Goal: Task Accomplishment & Management: Manage account settings

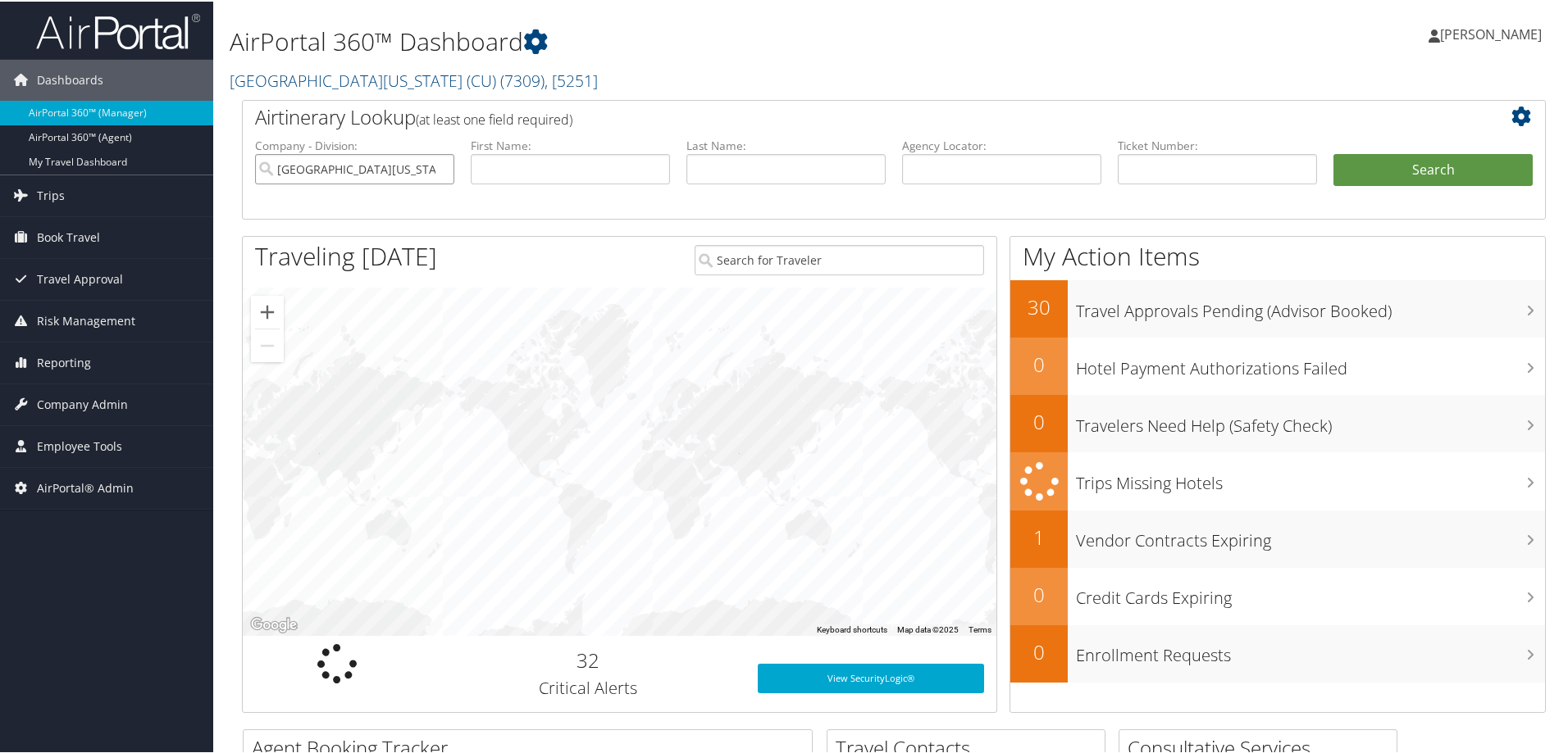
click at [440, 169] on input "University of Colorado (CU)" at bounding box center [354, 167] width 200 height 30
click at [494, 168] on input "text" at bounding box center [570, 167] width 200 height 30
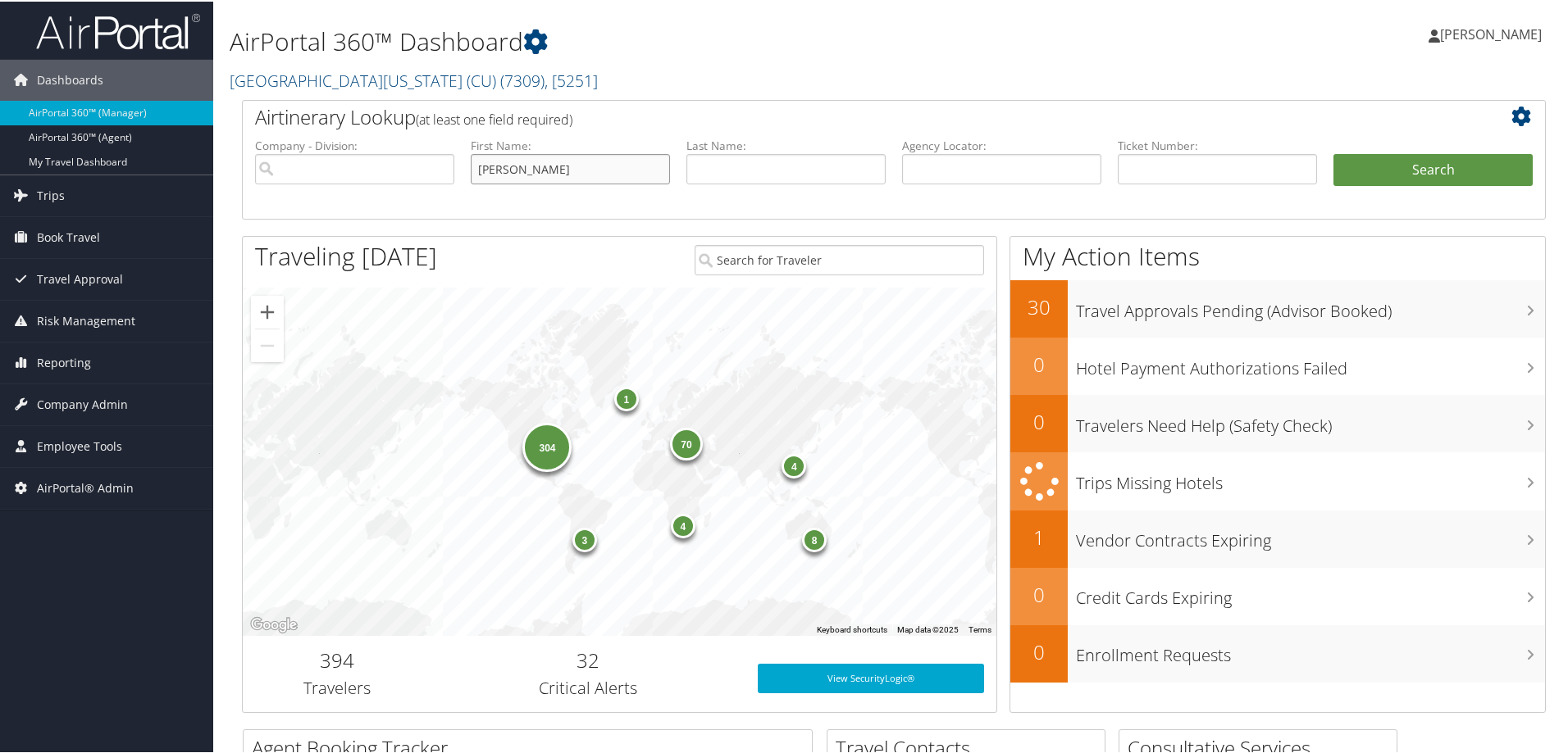
type input "[PERSON_NAME]"
click at [751, 168] on input "text" at bounding box center [785, 167] width 200 height 30
type input "whisenton"
click at [1334, 152] on button "Search" at bounding box center [1433, 168] width 200 height 33
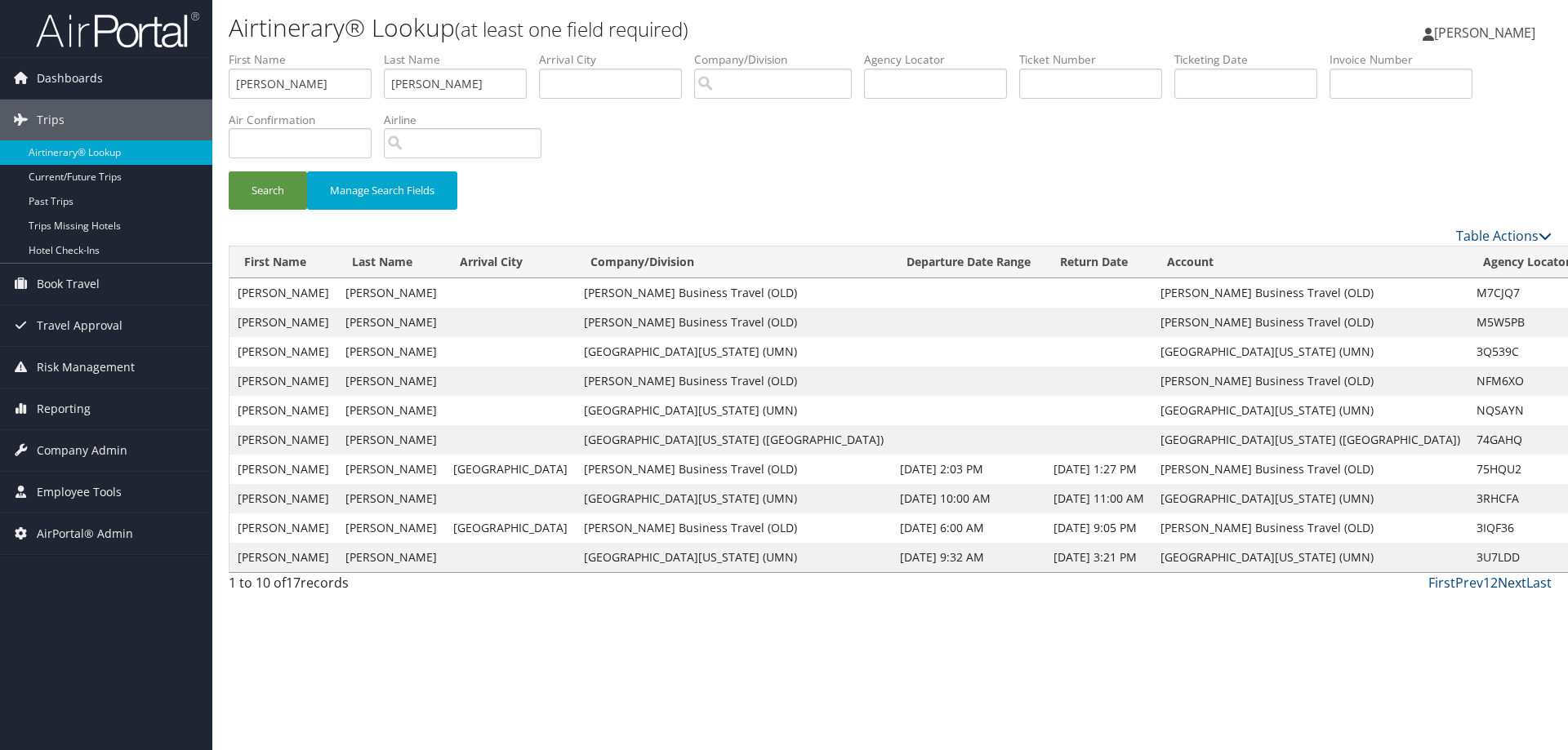
click at [1510, 583] on link "Next" at bounding box center [1513, 583] width 29 height 18
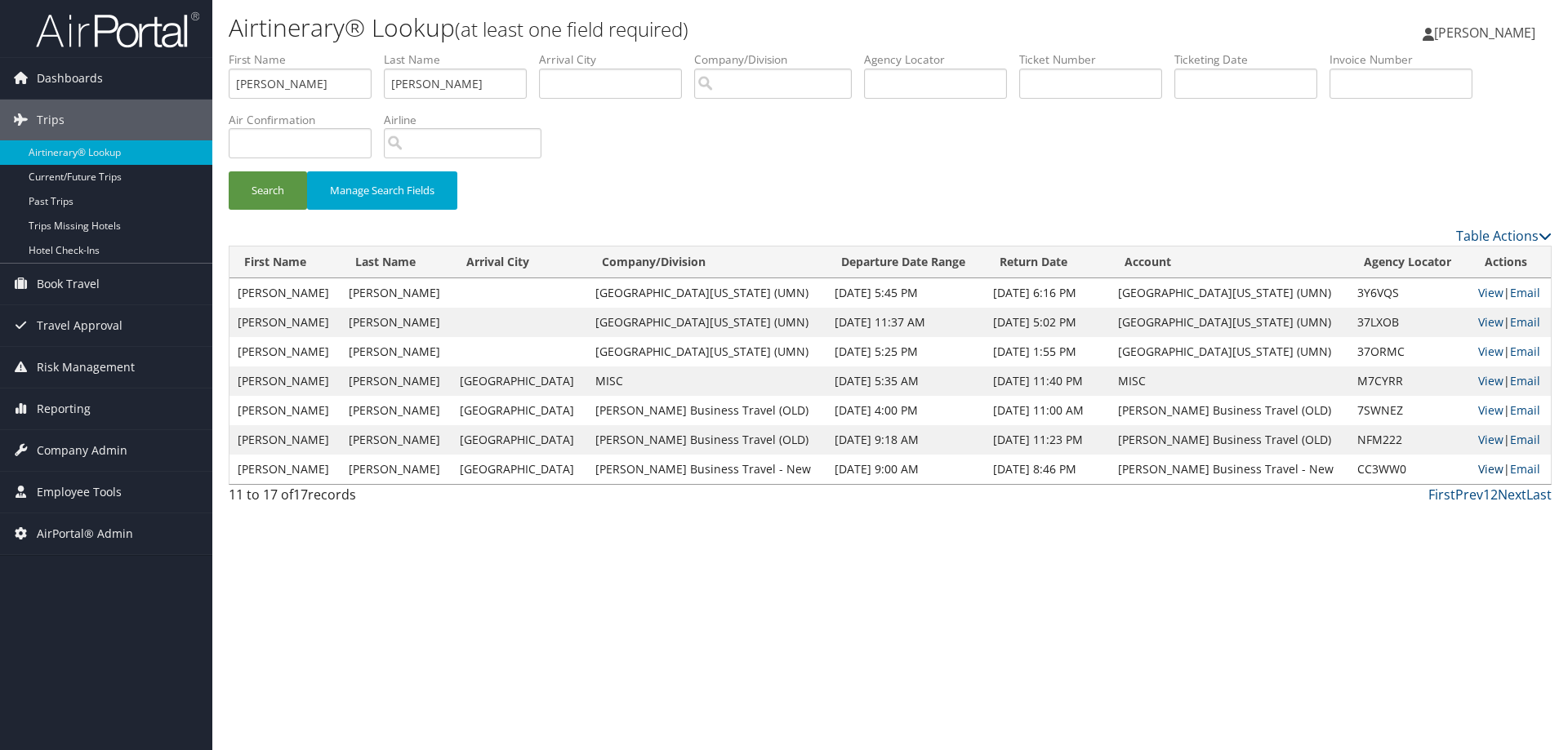
click at [1485, 469] on link "View" at bounding box center [1491, 469] width 25 height 15
drag, startPoint x: 475, startPoint y: 83, endPoint x: 366, endPoint y: 76, distance: 109.2
click at [366, 52] on ul "First Name michele Last Name whisenton Departure City Arrival City Company/Divi…" at bounding box center [890, 52] width 1323 height 0
drag, startPoint x: 318, startPoint y: 84, endPoint x: 201, endPoint y: 103, distance: 118.5
click at [201, 103] on div "Dashboards AirPortal 360™ (Manager) AirPortal 360™ (Agent) My Travel Dashboard …" at bounding box center [784, 375] width 1568 height 750
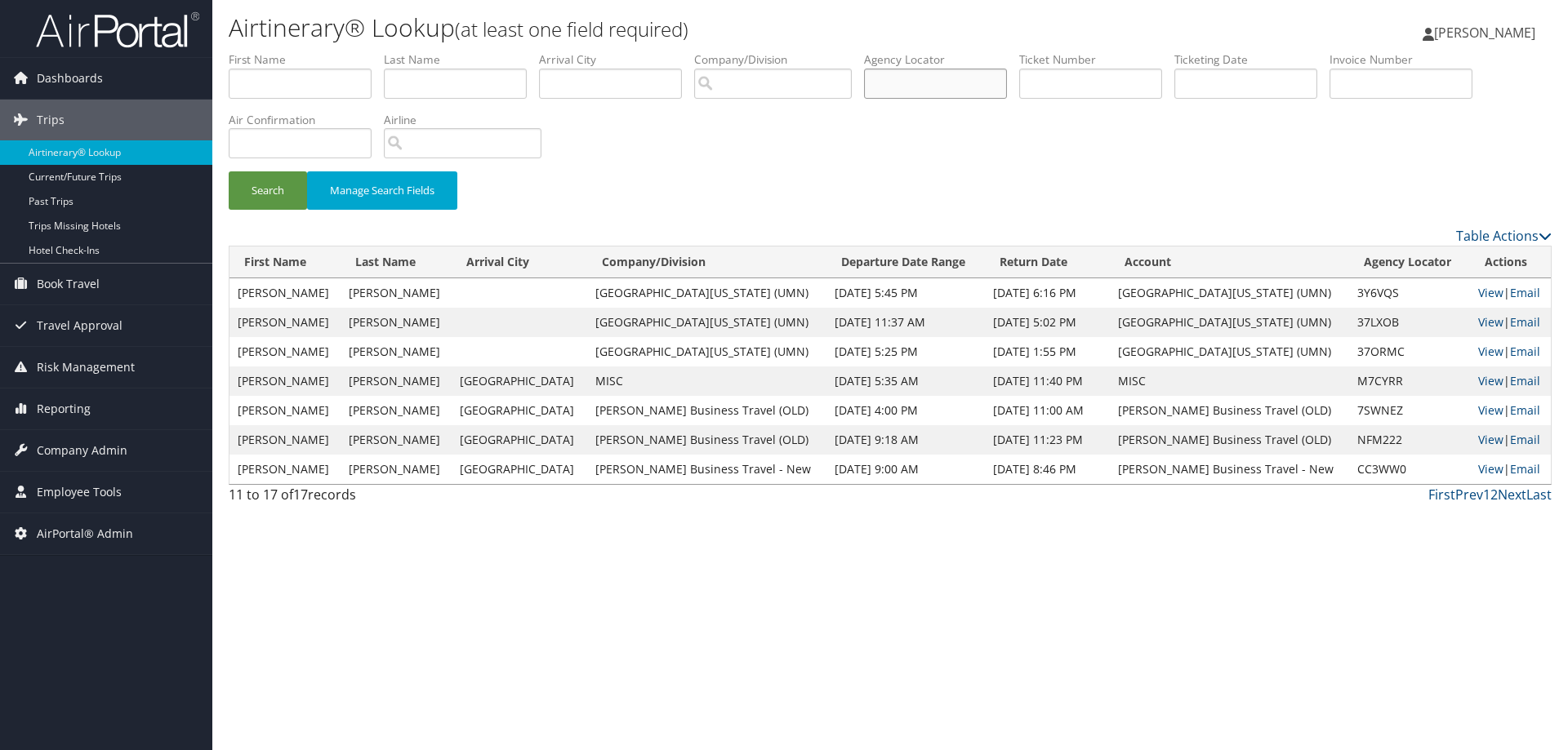
click at [943, 89] on input "text" at bounding box center [936, 83] width 143 height 30
click at [1072, 83] on input "text" at bounding box center [1091, 83] width 143 height 30
type input "8900897563341"
click at [229, 171] on button "Search" at bounding box center [268, 190] width 78 height 38
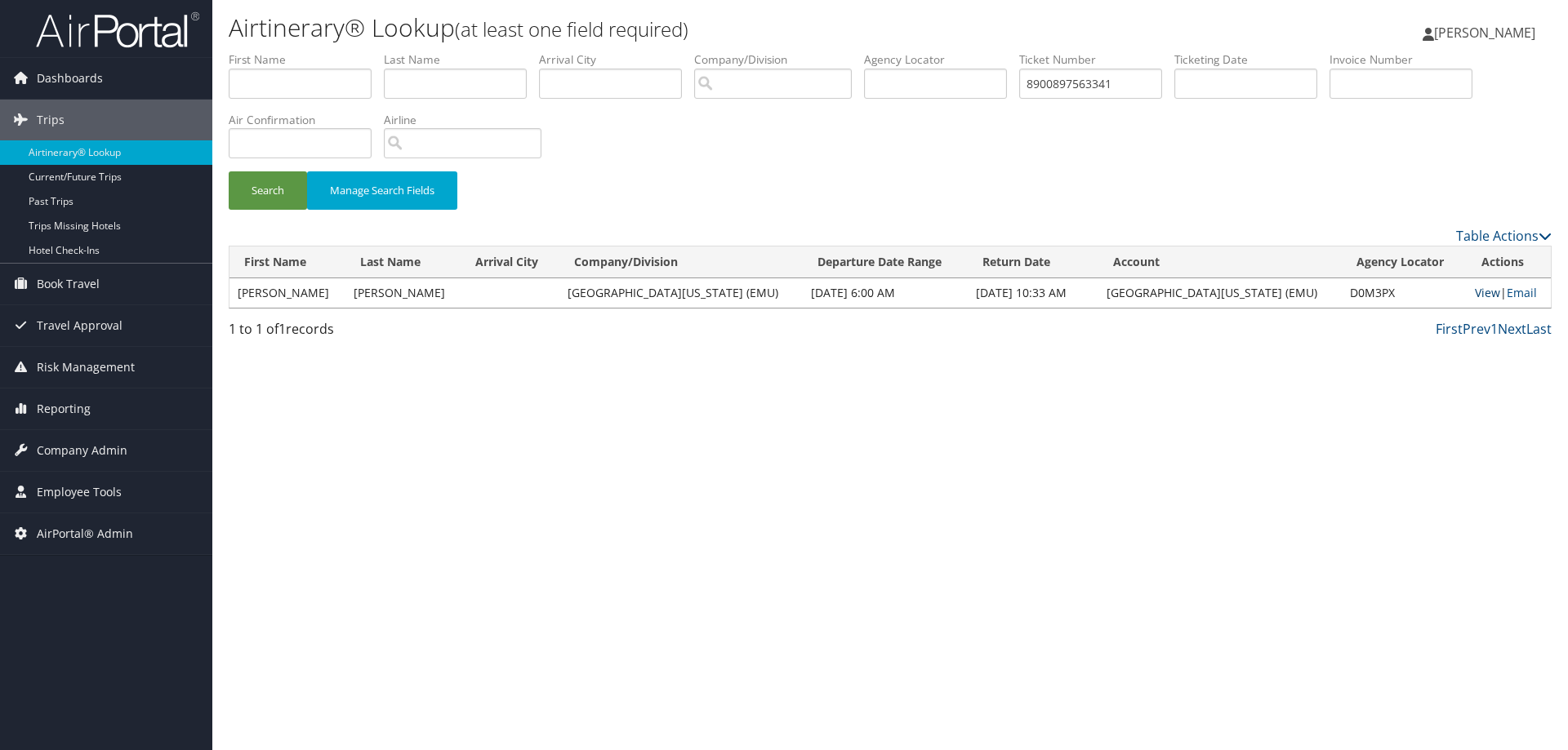
click at [1478, 297] on link "View" at bounding box center [1488, 292] width 25 height 15
drag, startPoint x: 1148, startPoint y: 79, endPoint x: 811, endPoint y: 69, distance: 337.1
click at [811, 52] on ul "First Name Last Name Departure City Arrival City Company/Division Airport/City …" at bounding box center [890, 52] width 1323 height 0
click at [794, 89] on input "search" at bounding box center [773, 83] width 158 height 30
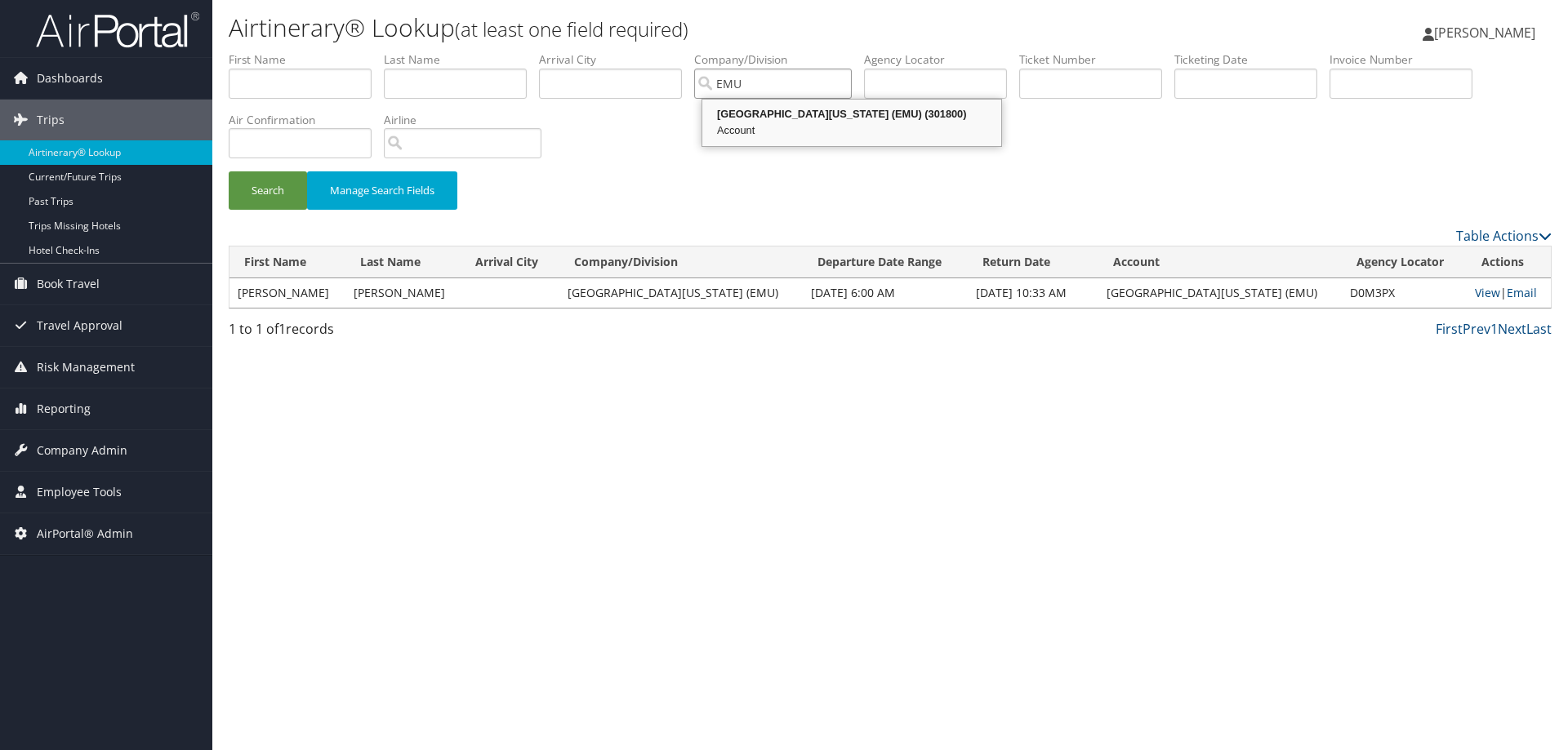
click at [830, 121] on div "Eastern Michigan University (EMU) (301800)" at bounding box center [852, 114] width 294 height 16
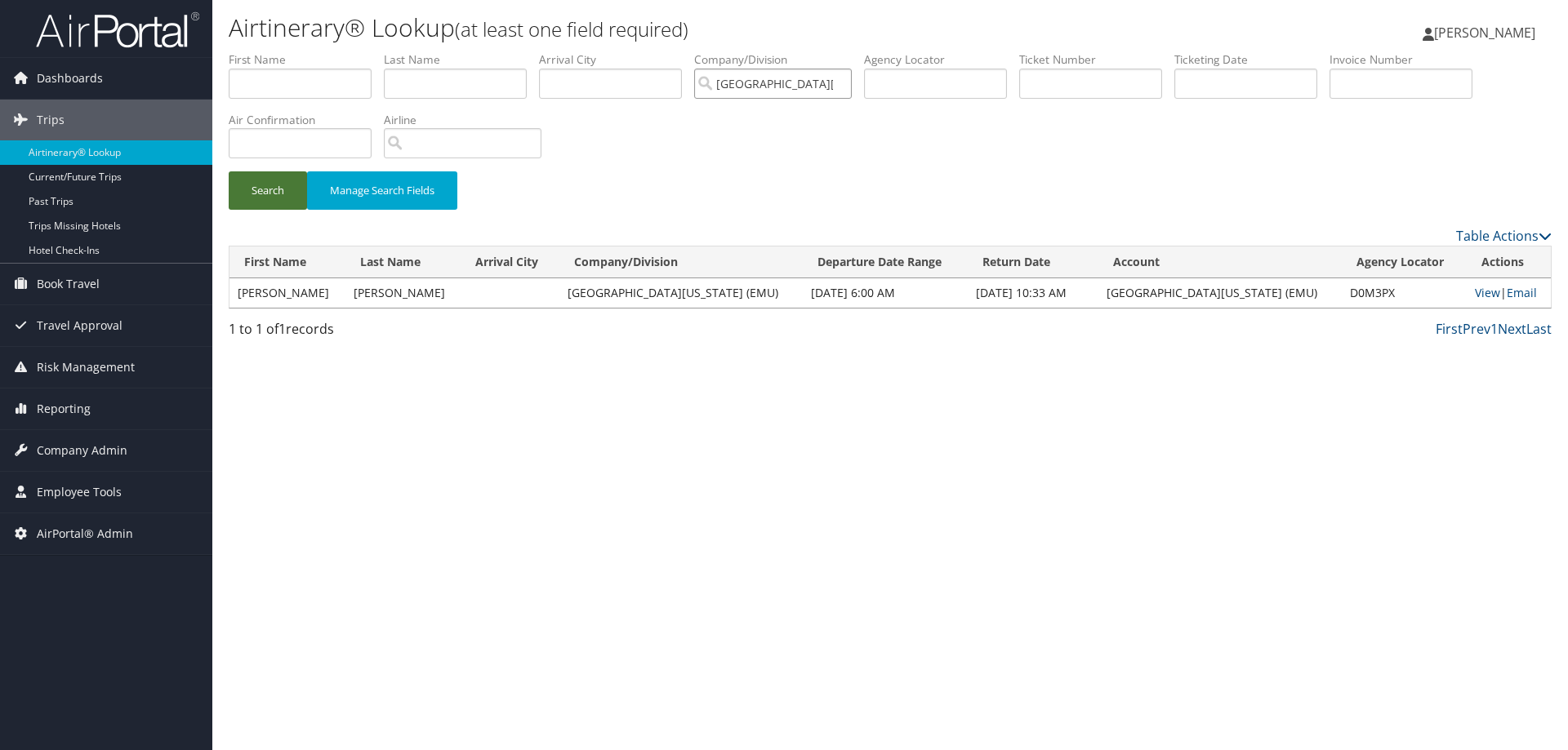
type input "[GEOGRAPHIC_DATA][US_STATE] (EMU)"
click at [265, 184] on button "Search" at bounding box center [268, 190] width 78 height 38
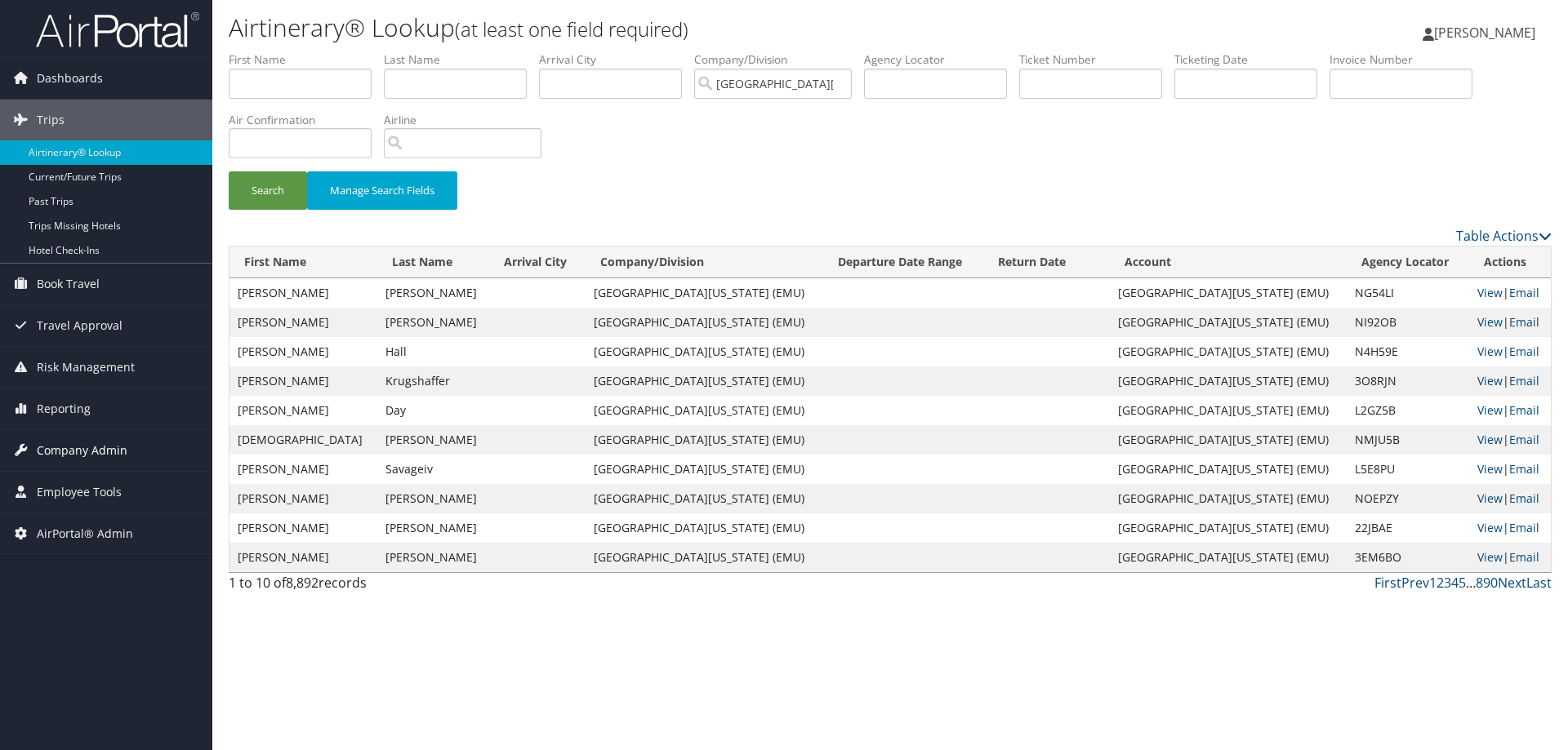
click at [108, 444] on span "Company Admin" at bounding box center [83, 450] width 91 height 41
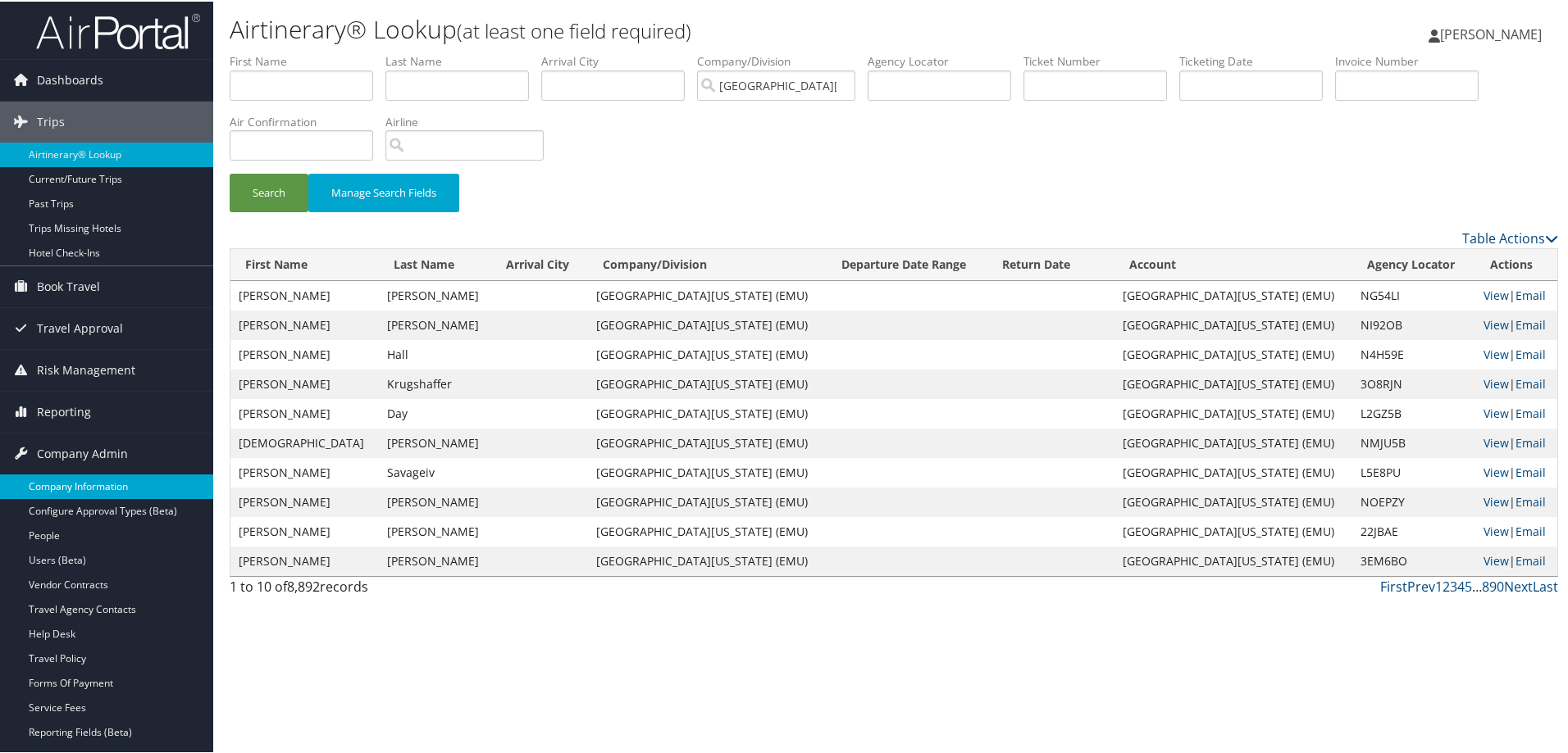
click at [110, 487] on link "Company Information" at bounding box center [107, 484] width 213 height 25
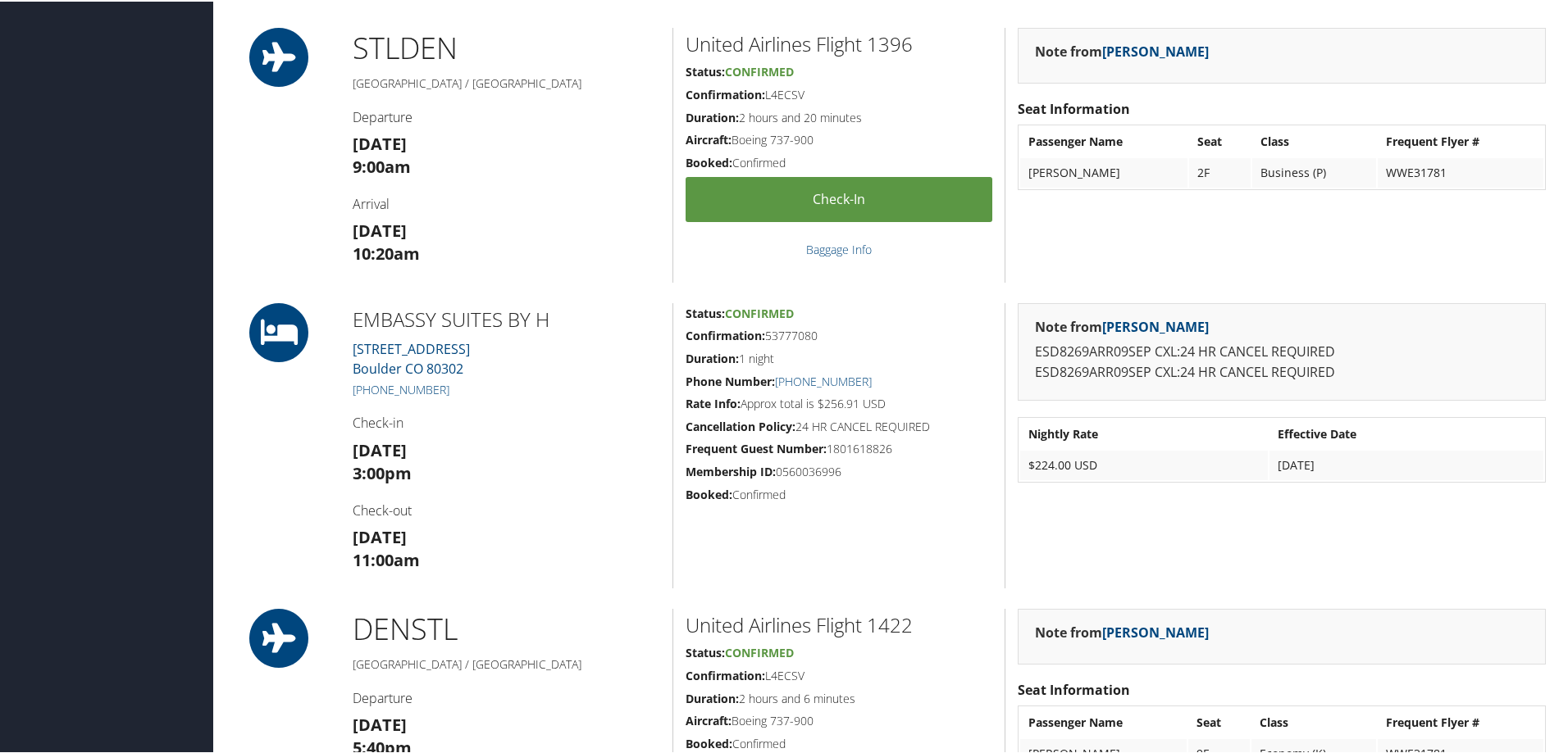
scroll to position [574, 0]
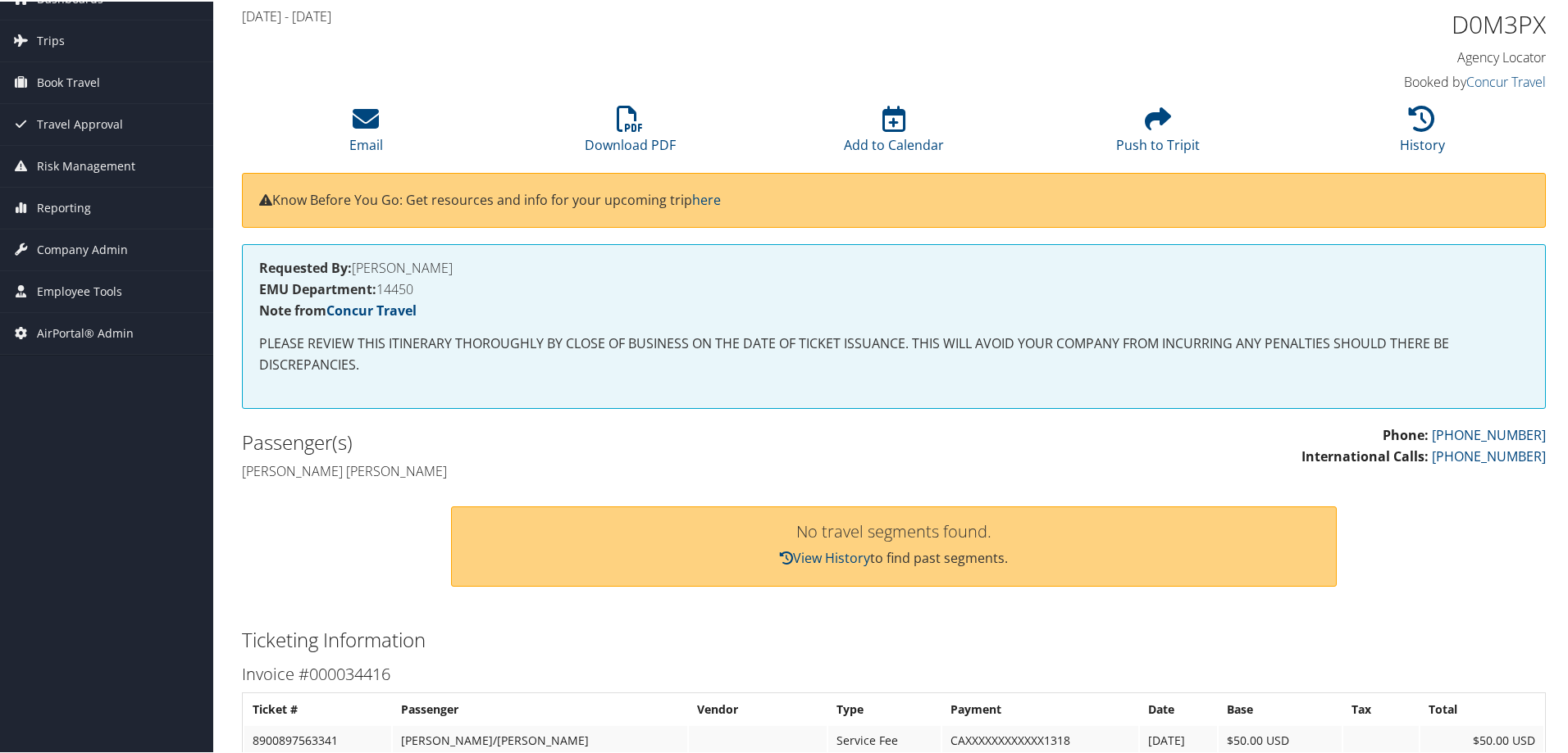
scroll to position [82, 0]
click at [1419, 123] on icon at bounding box center [1422, 116] width 26 height 26
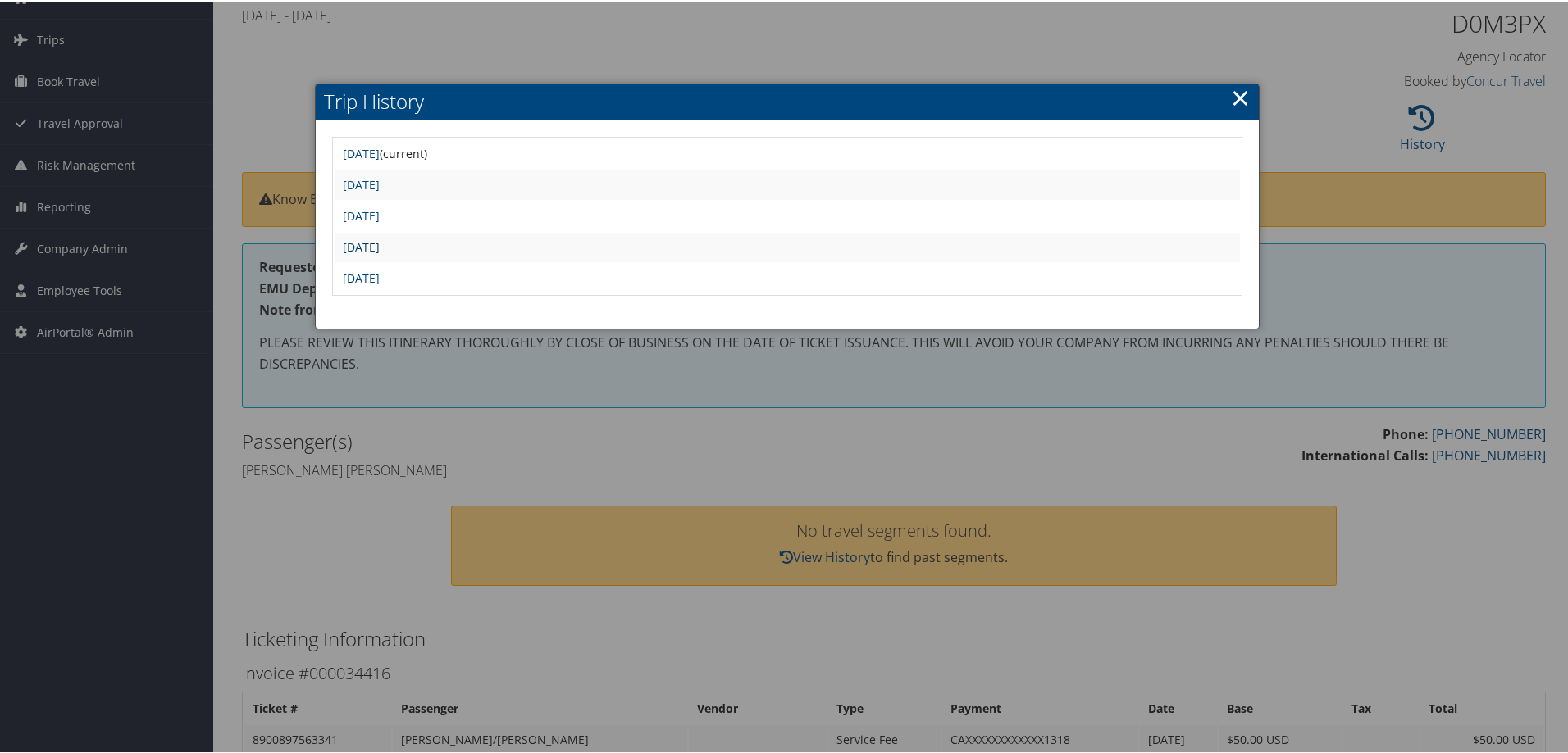
click at [380, 247] on link "[DATE]" at bounding box center [361, 245] width 37 height 15
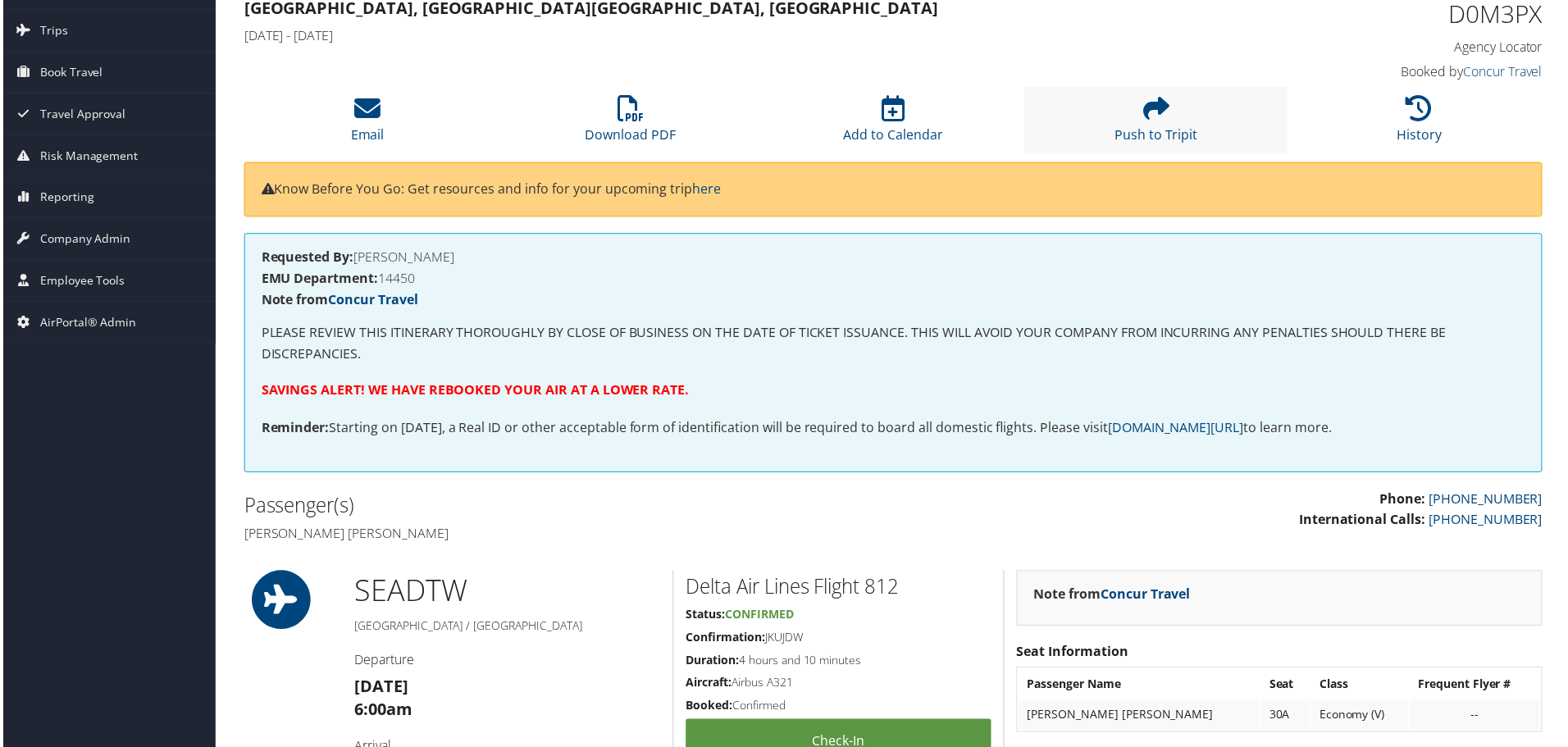
scroll to position [82, 0]
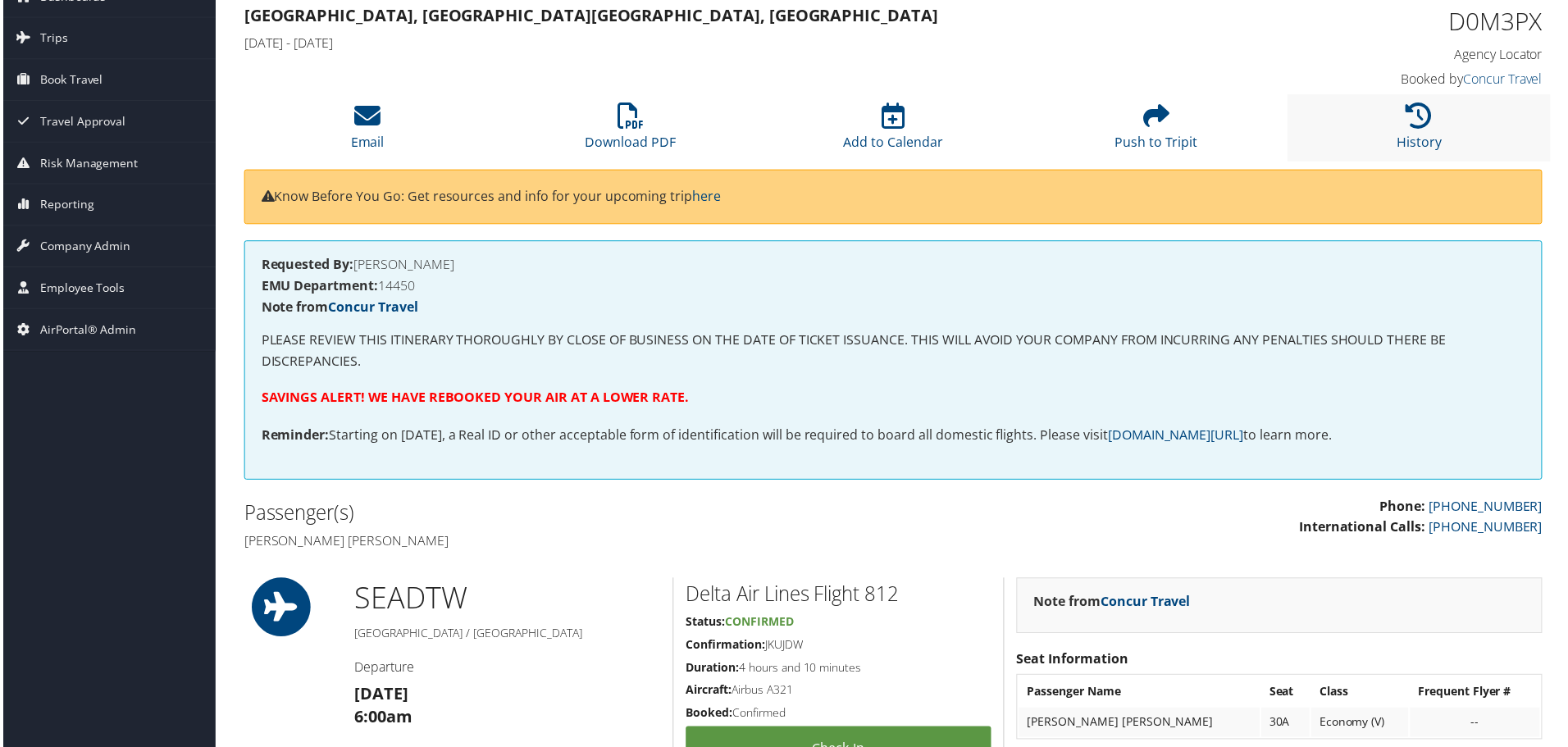
click at [1397, 130] on li "History" at bounding box center [1422, 128] width 264 height 67
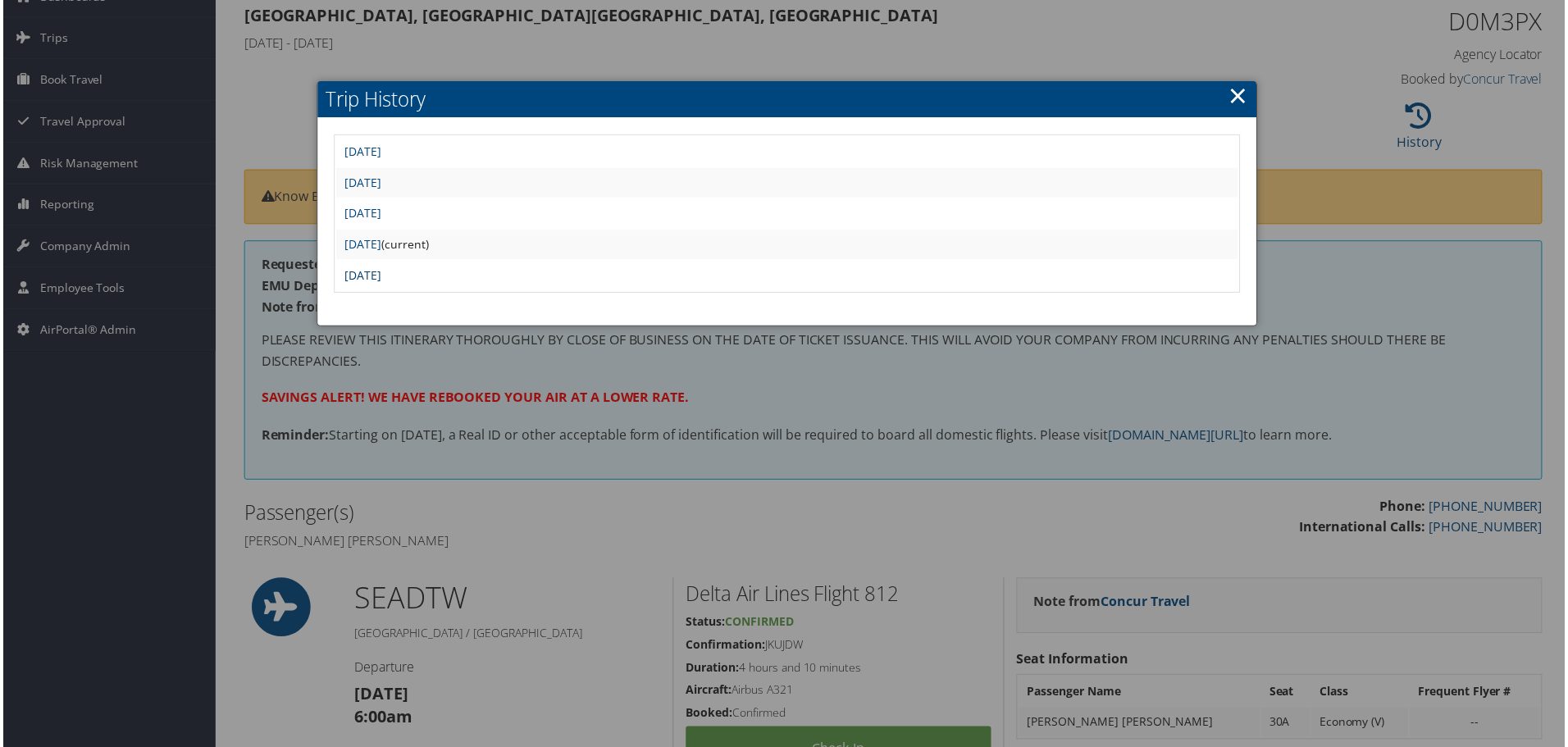
click at [380, 276] on link "[DATE]" at bounding box center [361, 276] width 37 height 15
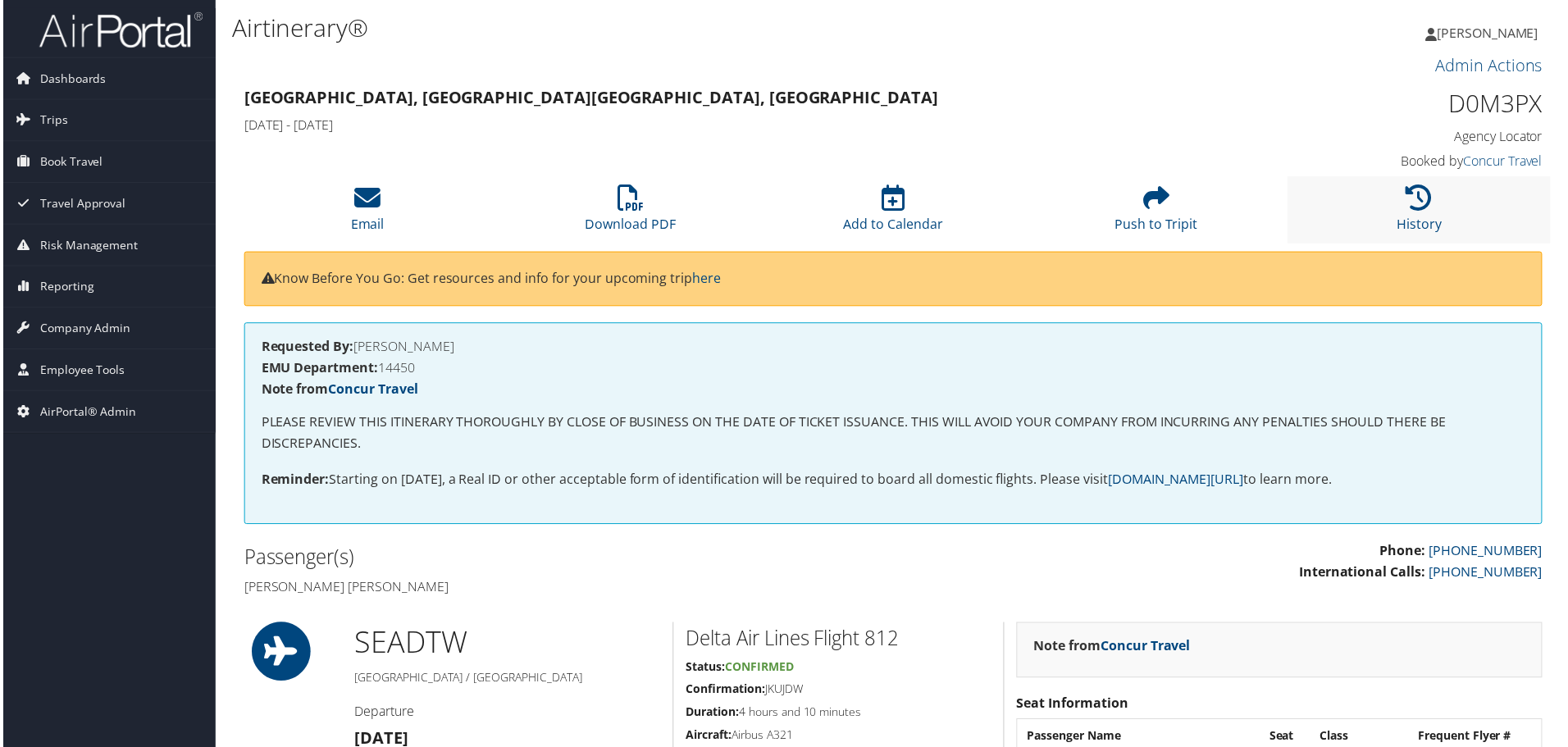
click at [1391, 194] on li "History" at bounding box center [1422, 210] width 264 height 67
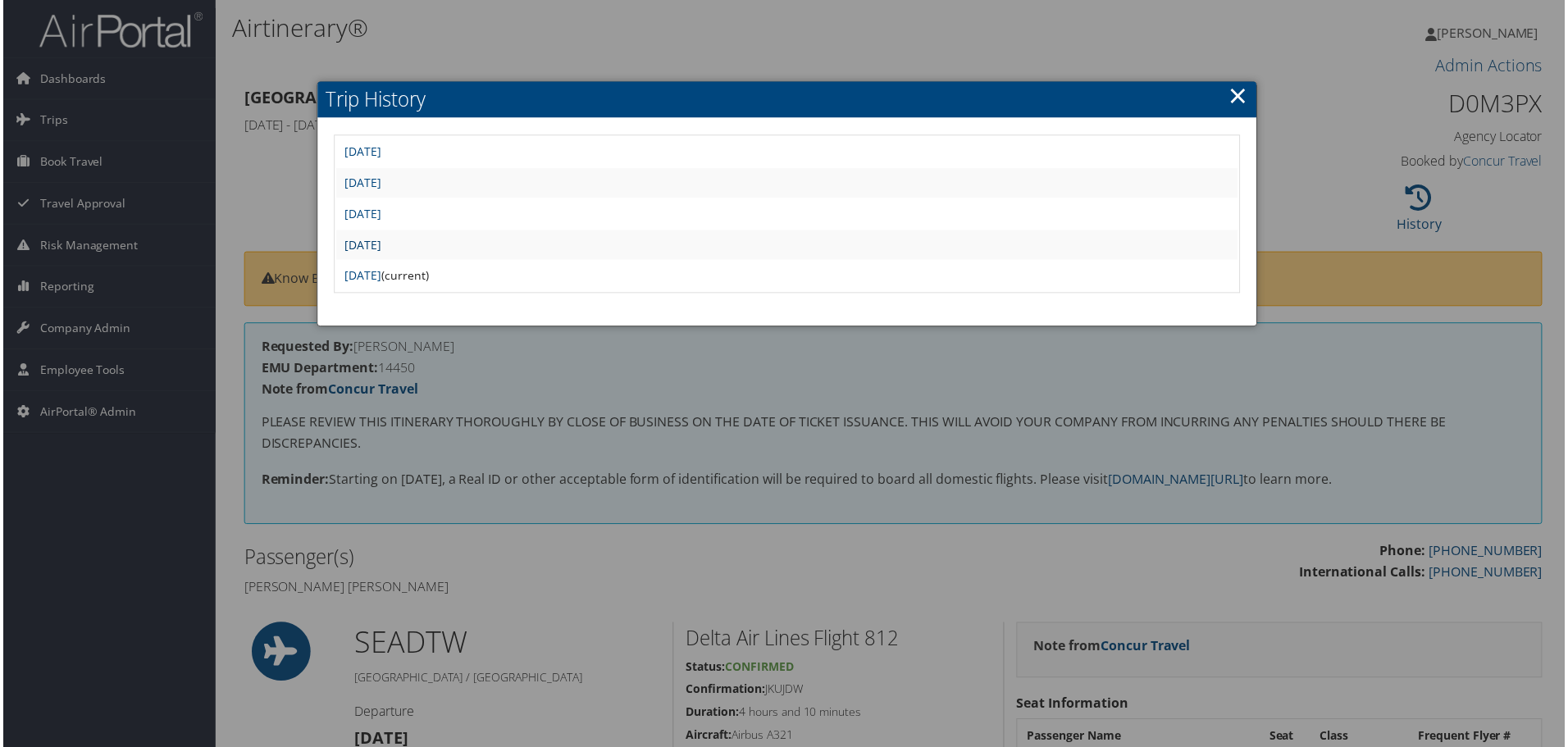
click at [380, 247] on link "Tue Aug 5 10:06:33 MDT 2025" at bounding box center [361, 245] width 37 height 15
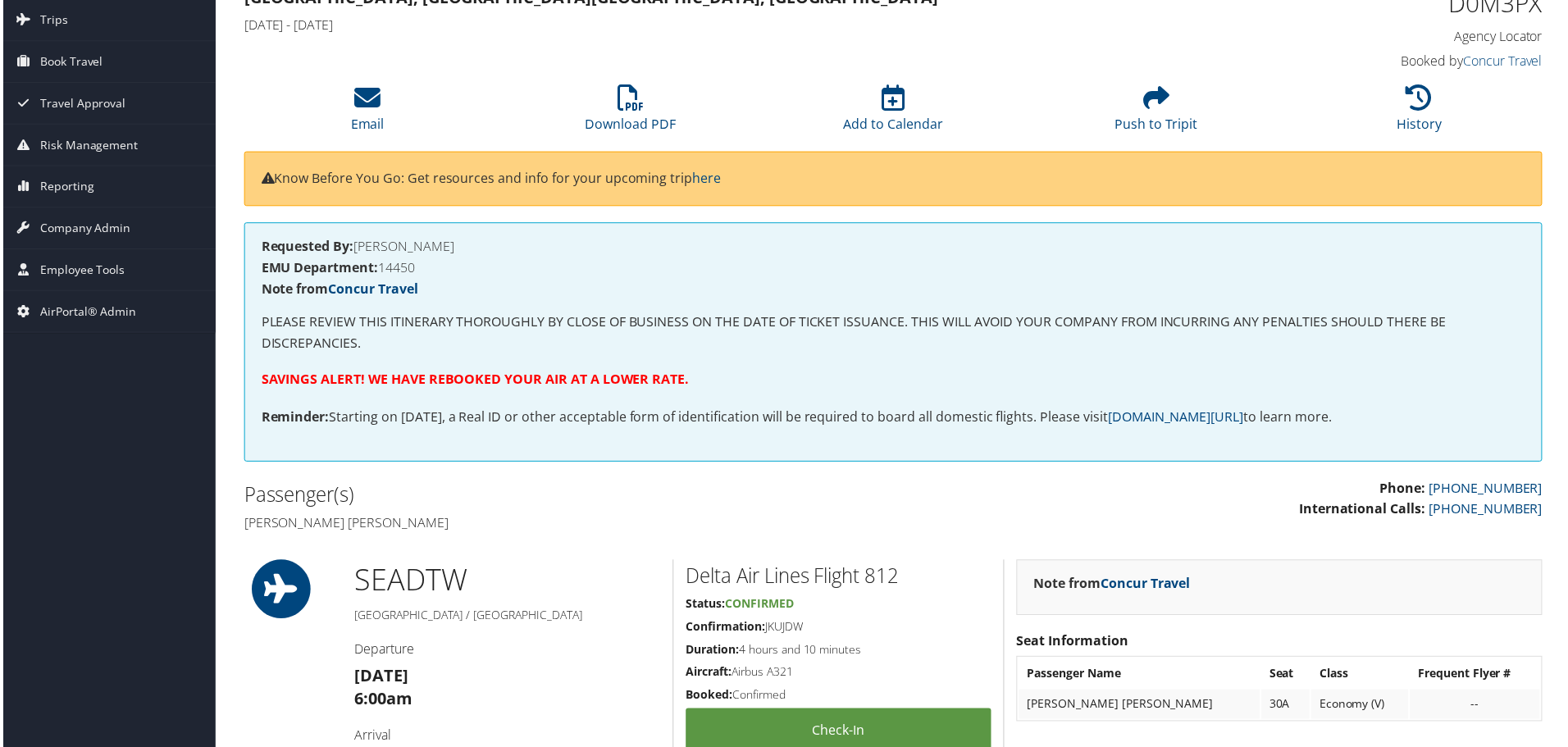
scroll to position [82, 0]
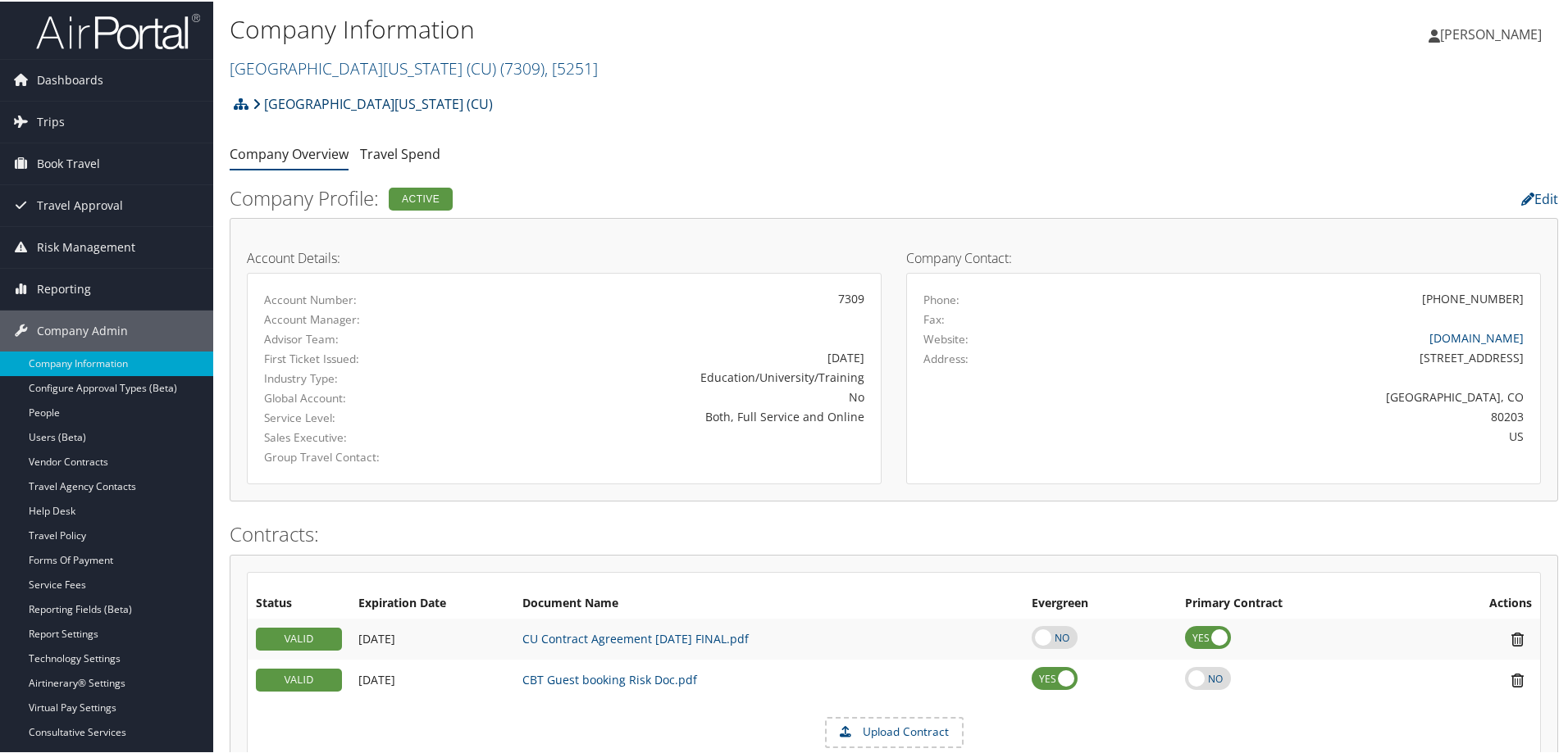
click at [352, 105] on link "[GEOGRAPHIC_DATA][US_STATE] (CU)" at bounding box center [373, 103] width 241 height 33
click at [500, 64] on span "( 7309 )" at bounding box center [522, 66] width 45 height 22
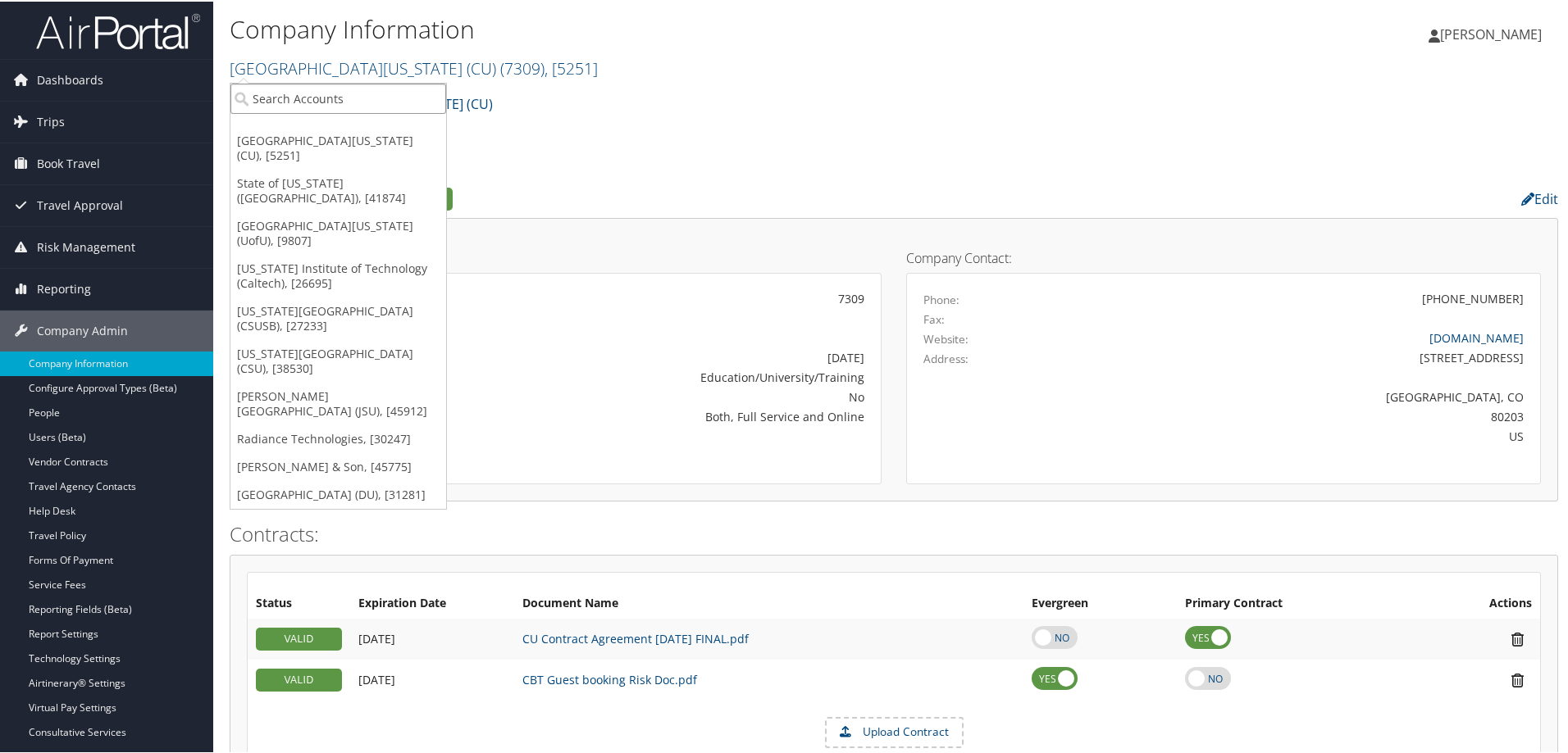
click at [382, 95] on input "search" at bounding box center [338, 97] width 216 height 30
type input "emu"
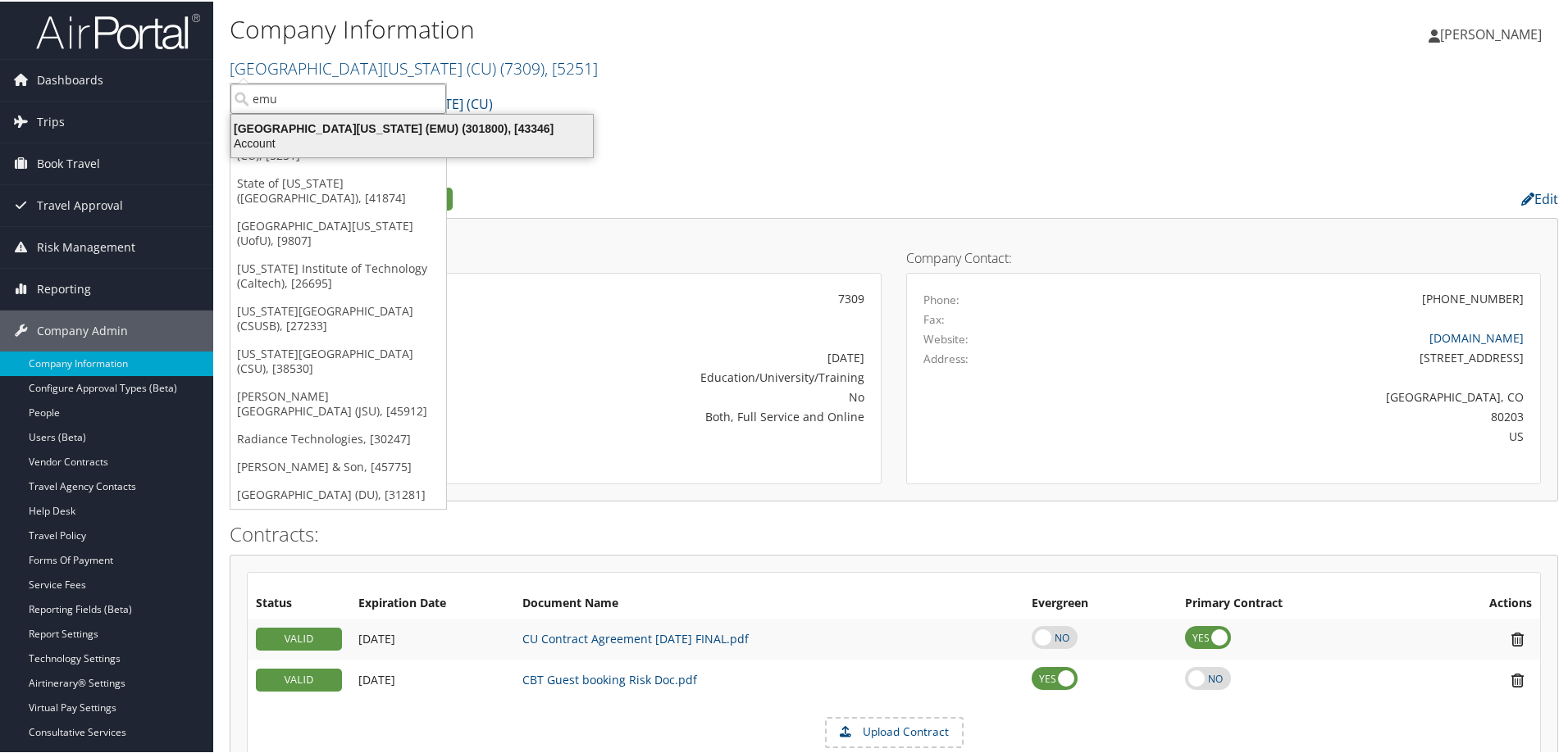
click at [461, 134] on div "[GEOGRAPHIC_DATA][US_STATE] (EMU) (301800), [43346]" at bounding box center [412, 127] width 382 height 15
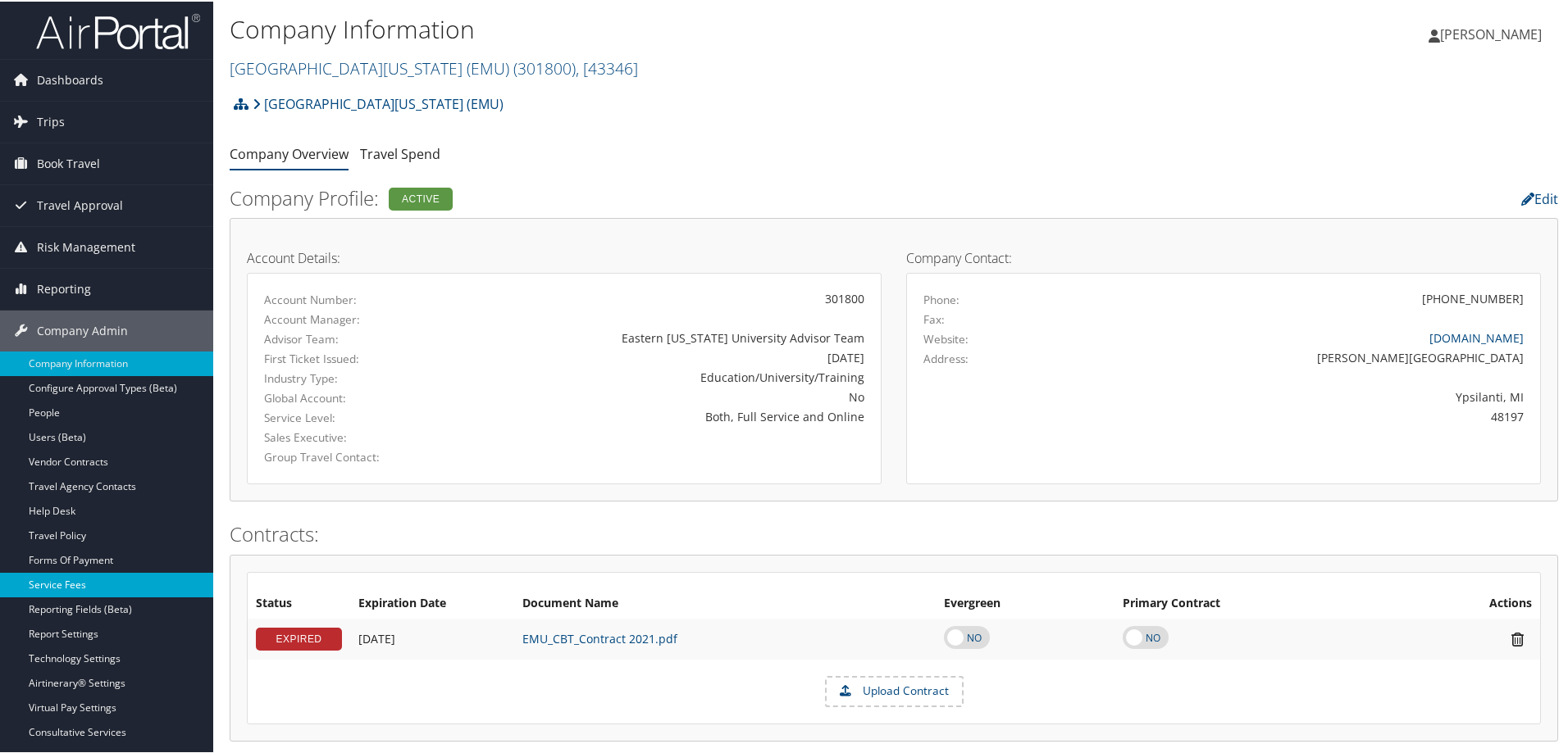
click at [82, 591] on link "Service Fees" at bounding box center [107, 583] width 213 height 25
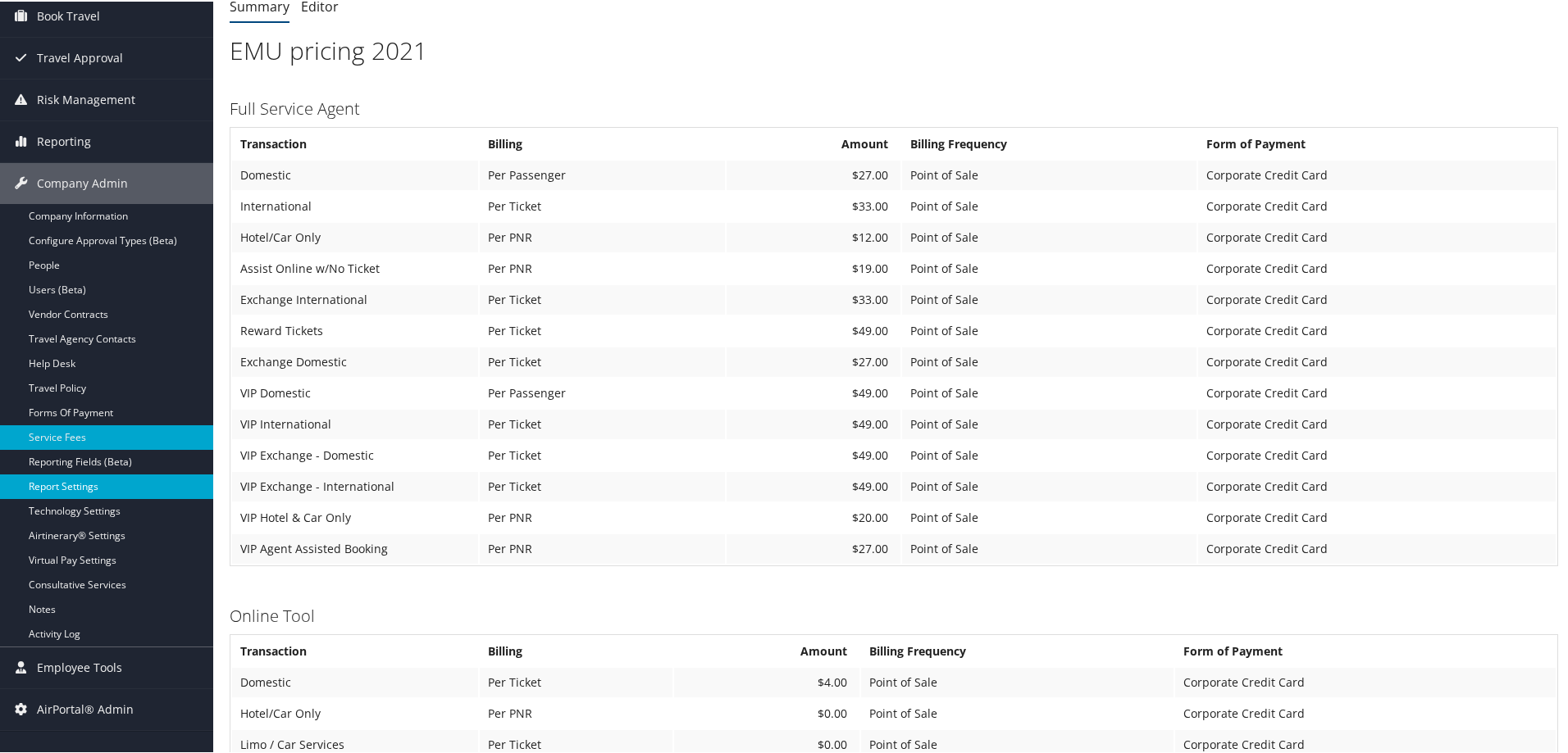
scroll to position [164, 0]
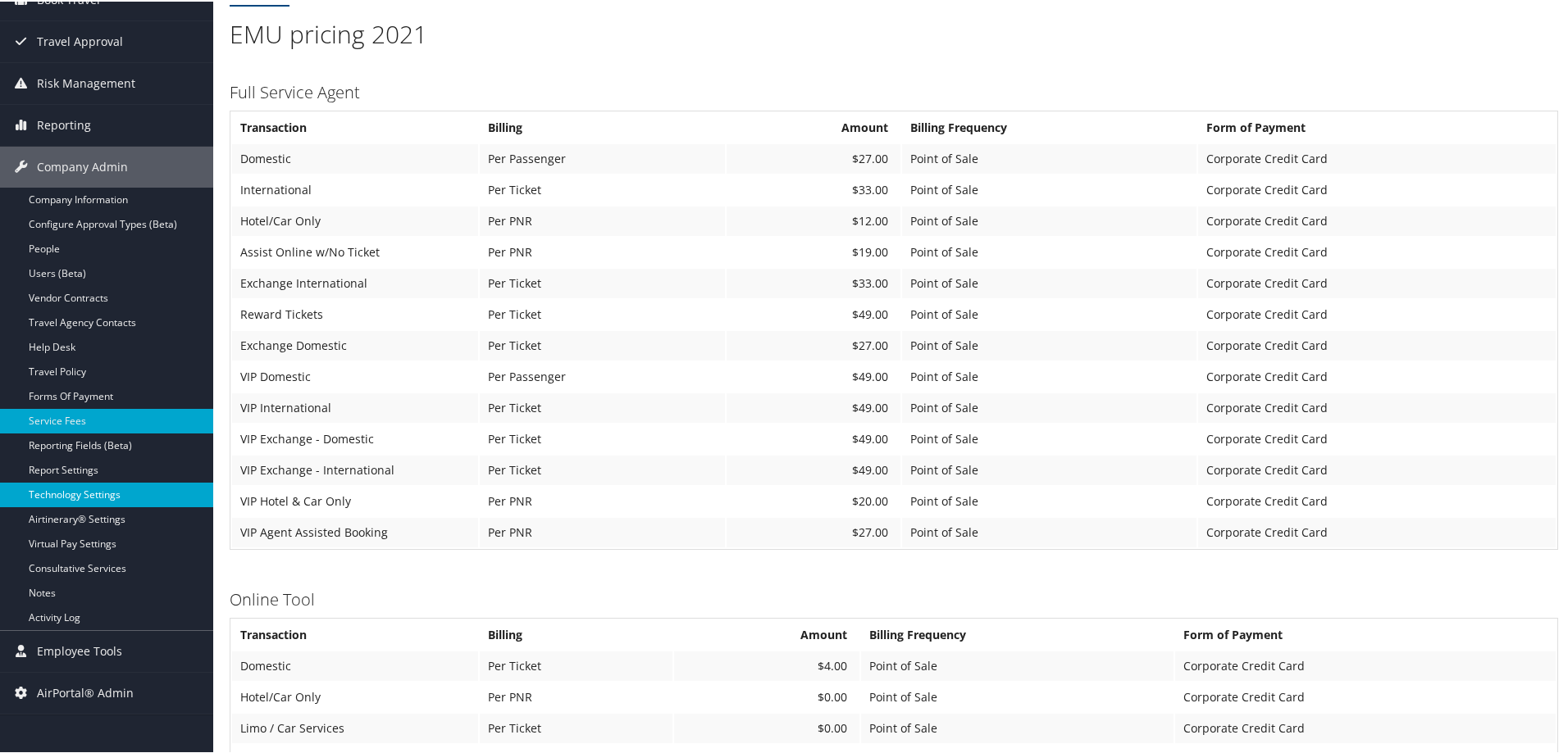
click at [111, 494] on link "Technology Settings" at bounding box center [107, 493] width 213 height 25
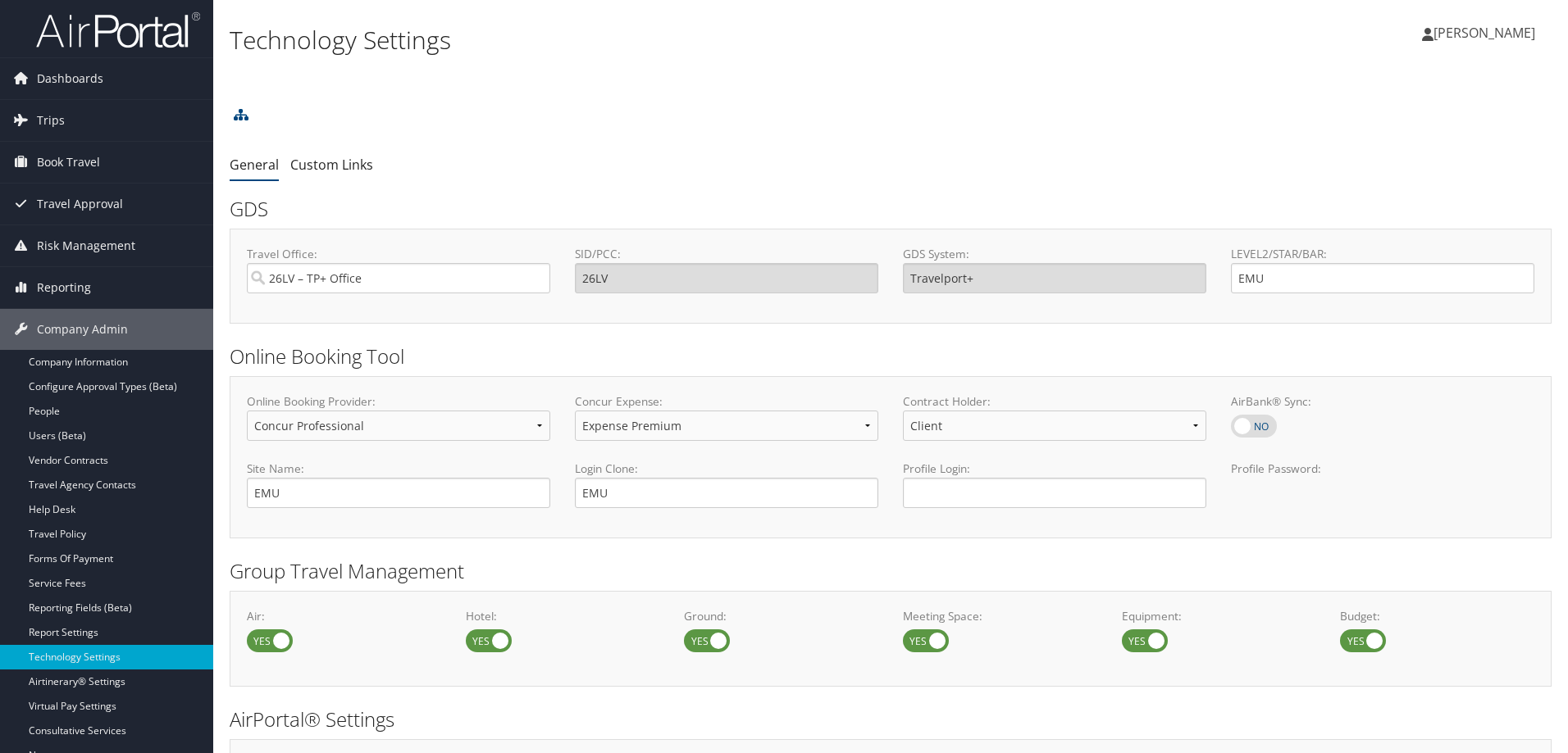
select select "4"
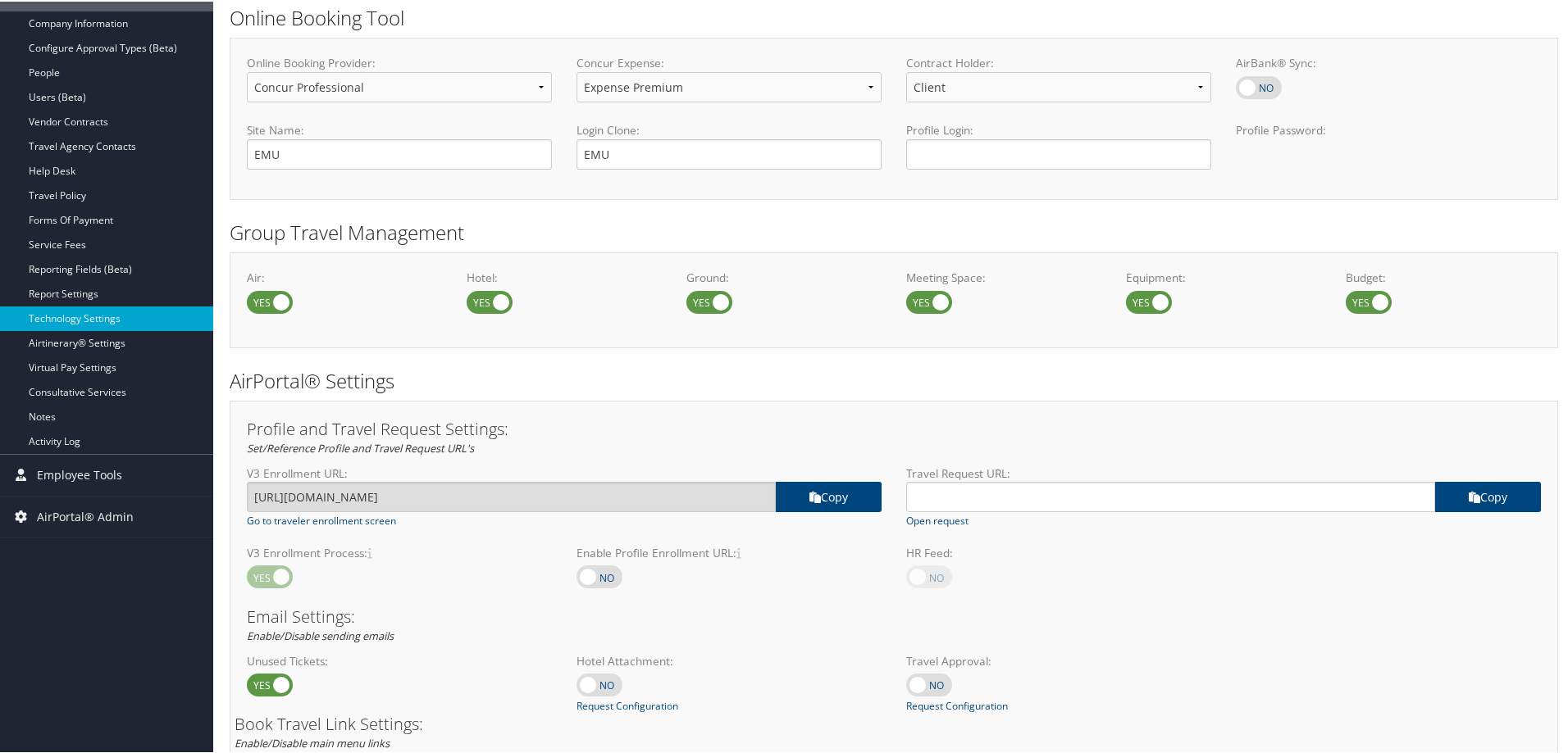
scroll to position [234, 0]
